Goal: Entertainment & Leisure: Browse casually

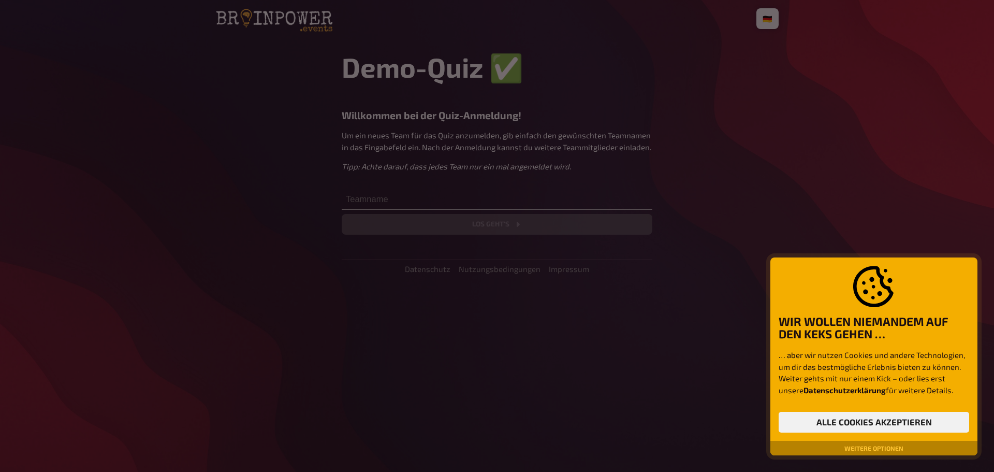
click at [408, 201] on div at bounding box center [497, 236] width 994 height 472
click at [894, 424] on button "Alle Cookies akzeptieren" at bounding box center [874, 422] width 191 height 21
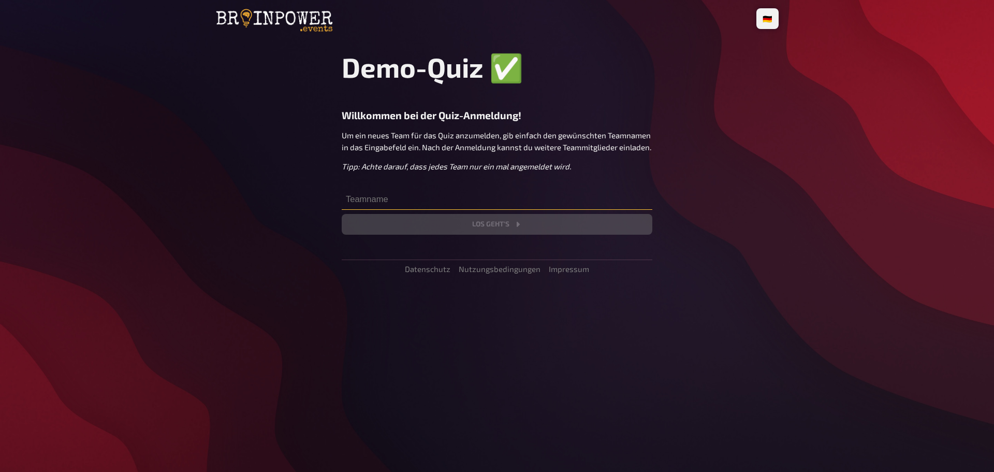
click at [420, 204] on input "text" at bounding box center [497, 199] width 311 height 21
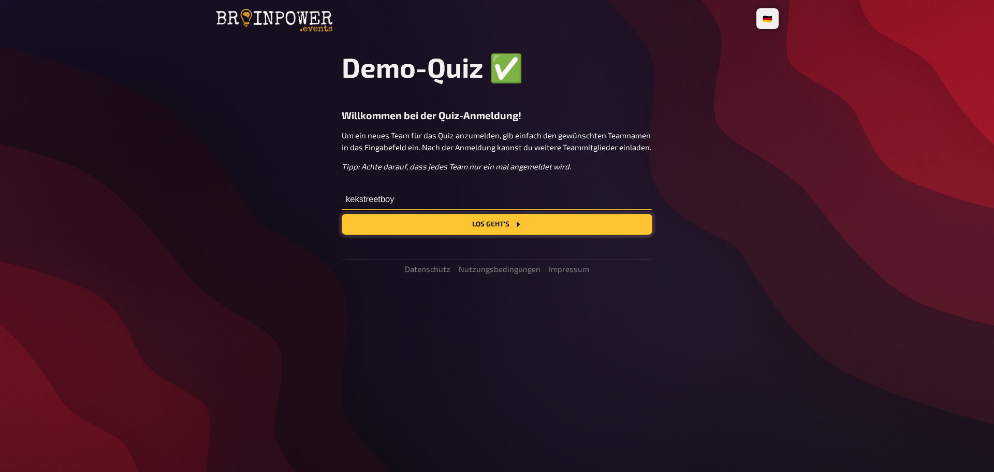
type input "kekstreetboy"
click at [496, 226] on button "Los geht's" at bounding box center [497, 224] width 311 height 21
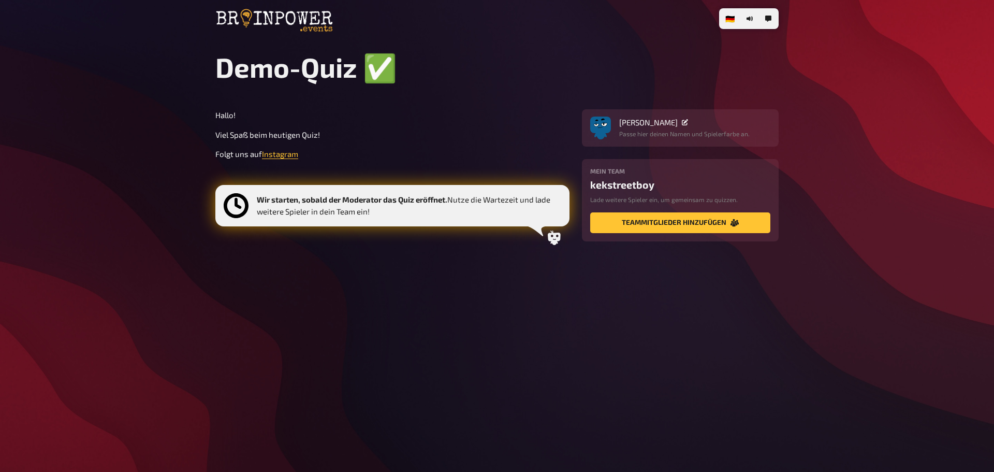
click at [390, 246] on div "Hallo! Viel Spaß beim heutigen Quiz! Folgt uns auf Instagram Wir starten, sobal…" at bounding box center [392, 180] width 354 height 142
click at [502, 152] on section "Hallo! Viel Spaß beim heutigen Quiz! Folgt uns auf Instagram Wir starten, sobal…" at bounding box center [496, 180] width 563 height 142
click at [696, 230] on button "Teammitglieder hinzufügen" at bounding box center [680, 222] width 180 height 21
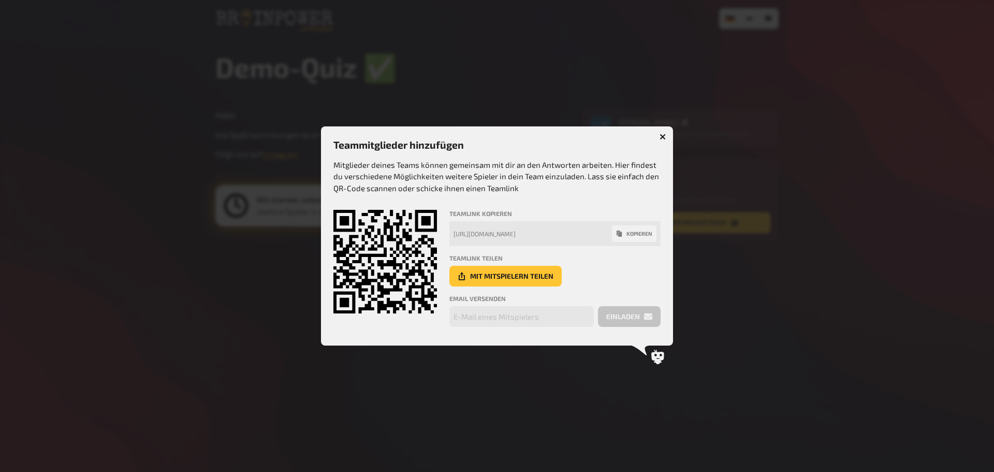
click at [662, 138] on icon "button" at bounding box center [663, 137] width 6 height 6
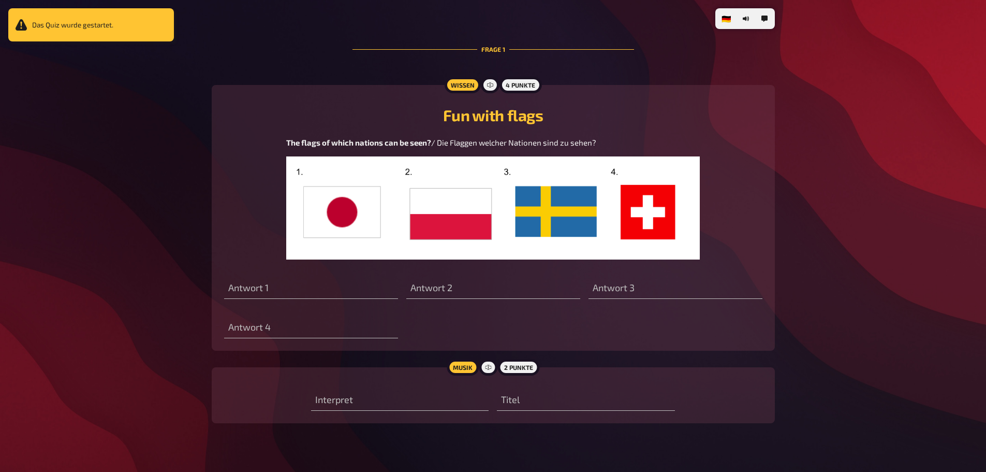
scroll to position [259, 0]
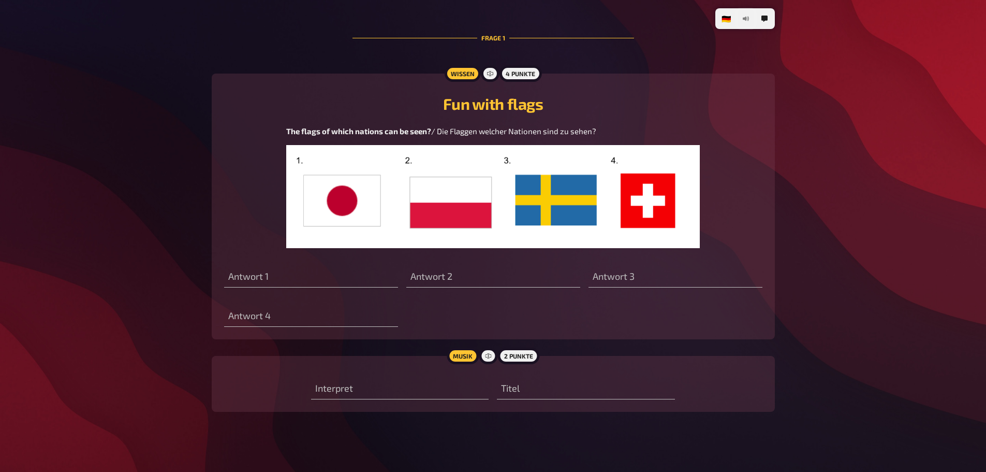
click at [746, 18] on icon "button" at bounding box center [745, 19] width 4 height 5
click at [744, 20] on icon "button" at bounding box center [745, 19] width 4 height 5
click at [427, 397] on input "text" at bounding box center [400, 388] width 178 height 21
click at [462, 361] on div "Musik" at bounding box center [463, 355] width 32 height 17
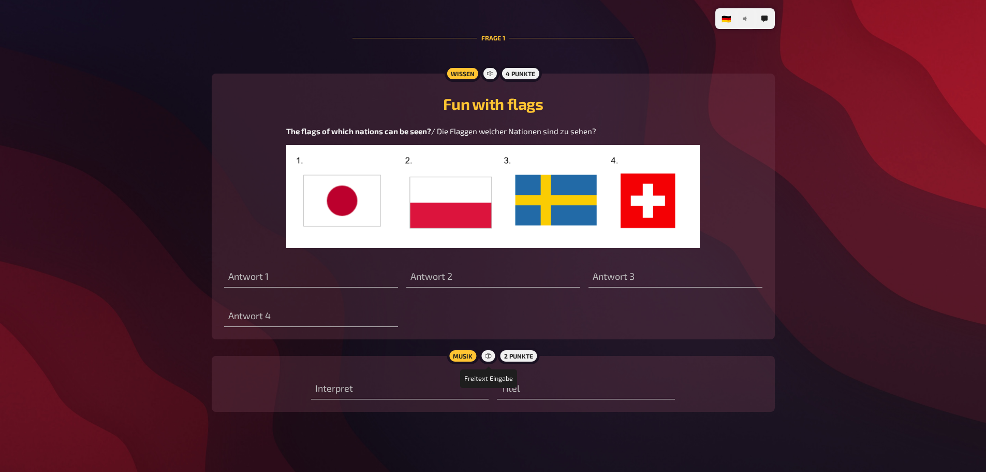
click at [487, 358] on icon at bounding box center [489, 356] width 6 height 6
click at [514, 360] on div "2 Punkte" at bounding box center [518, 355] width 41 height 17
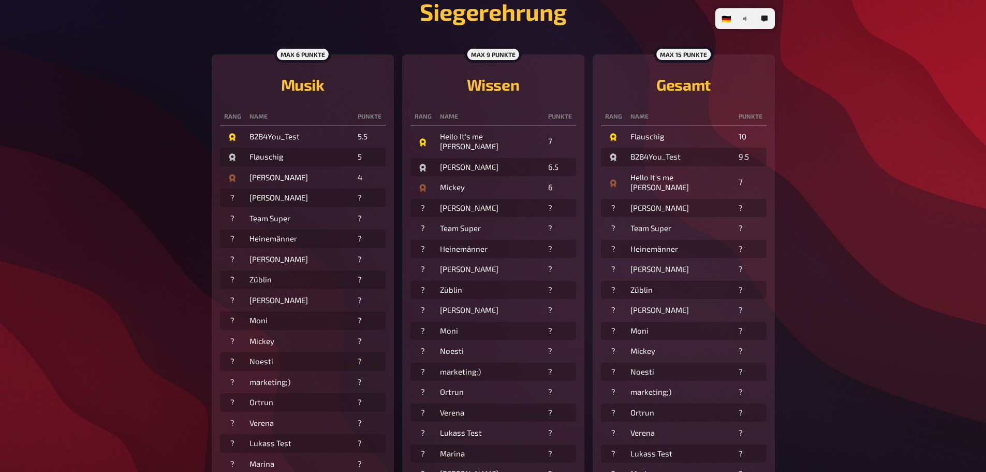
scroll to position [249, 0]
